Goal: Information Seeking & Learning: Find specific fact

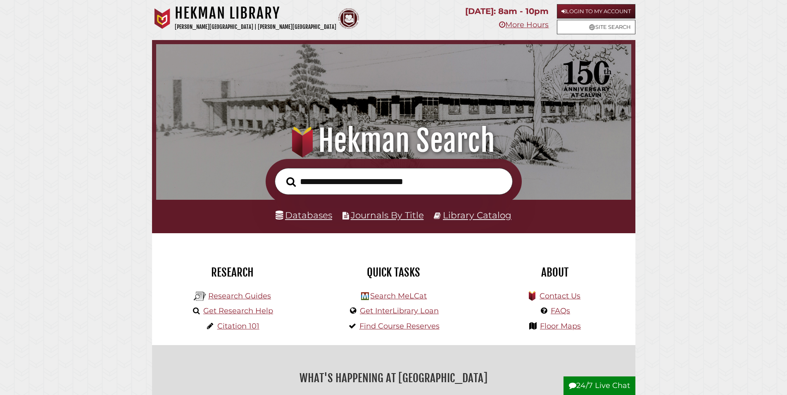
scroll to position [157, 471]
click at [385, 187] on input "text" at bounding box center [394, 181] width 238 height 27
type input "**********"
click at [282, 175] on button "Search" at bounding box center [291, 182] width 18 height 15
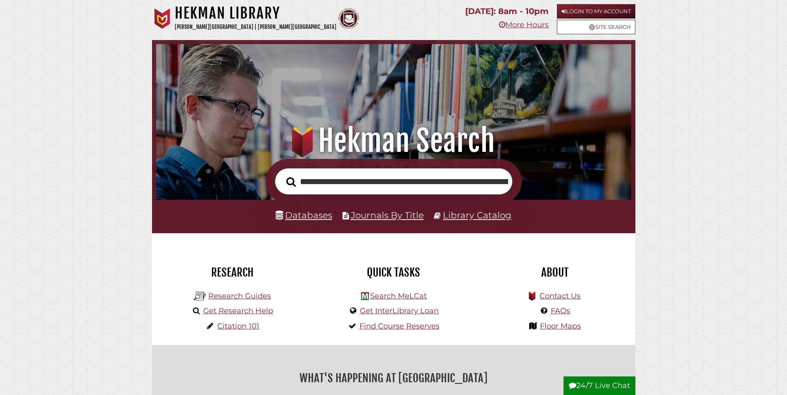
scroll to position [157, 471]
click at [312, 221] on link "Databases" at bounding box center [303, 215] width 57 height 11
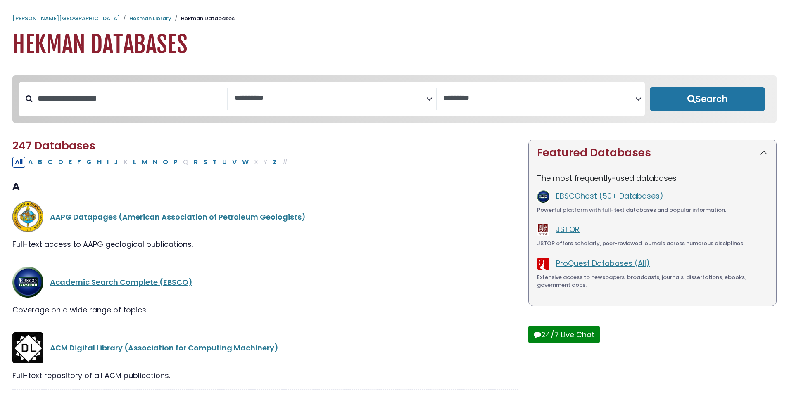
select select "Database Subject Filter"
select select "Database Vendors Filter"
type input "****"
click at [711, 111] on button "Search" at bounding box center [707, 99] width 115 height 24
select select "Database Subject Filter"
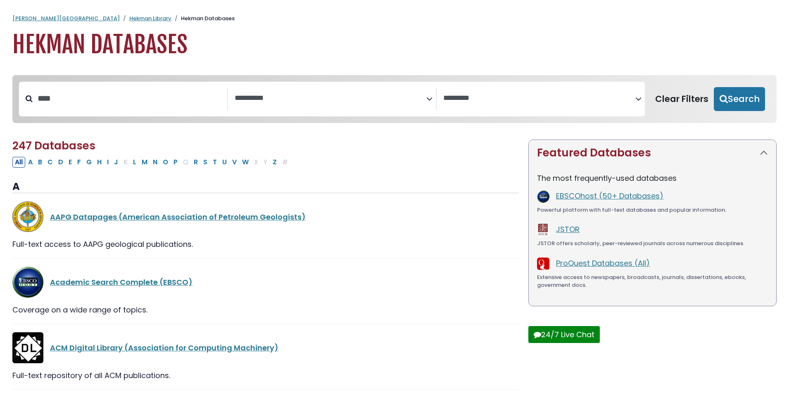
select select "Database Vendors Filter"
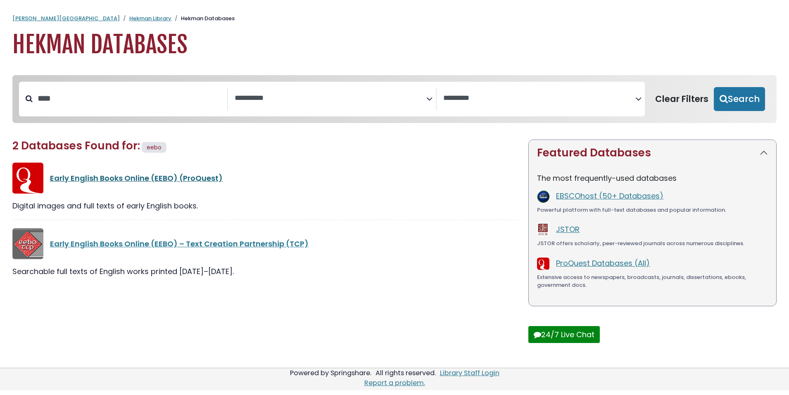
click at [207, 183] on link "Early English Books Online (EEBO) (ProQuest)" at bounding box center [136, 178] width 173 height 10
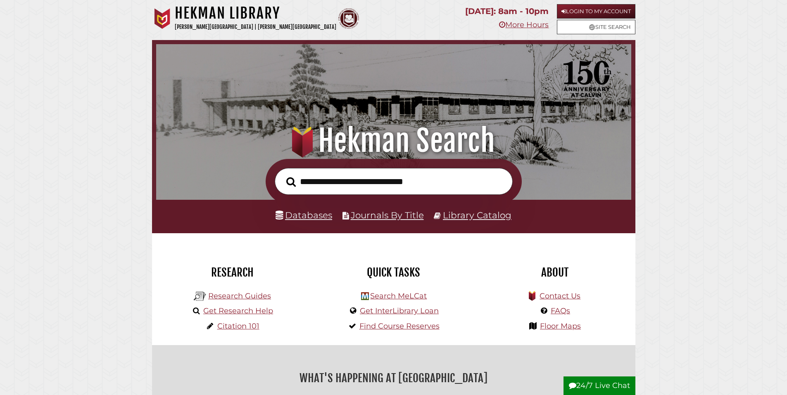
scroll to position [157, 471]
click at [381, 187] on input "text" at bounding box center [394, 181] width 238 height 27
type input "**********"
click at [282, 175] on button "Search" at bounding box center [291, 182] width 18 height 15
